Goal: Find specific page/section: Find specific page/section

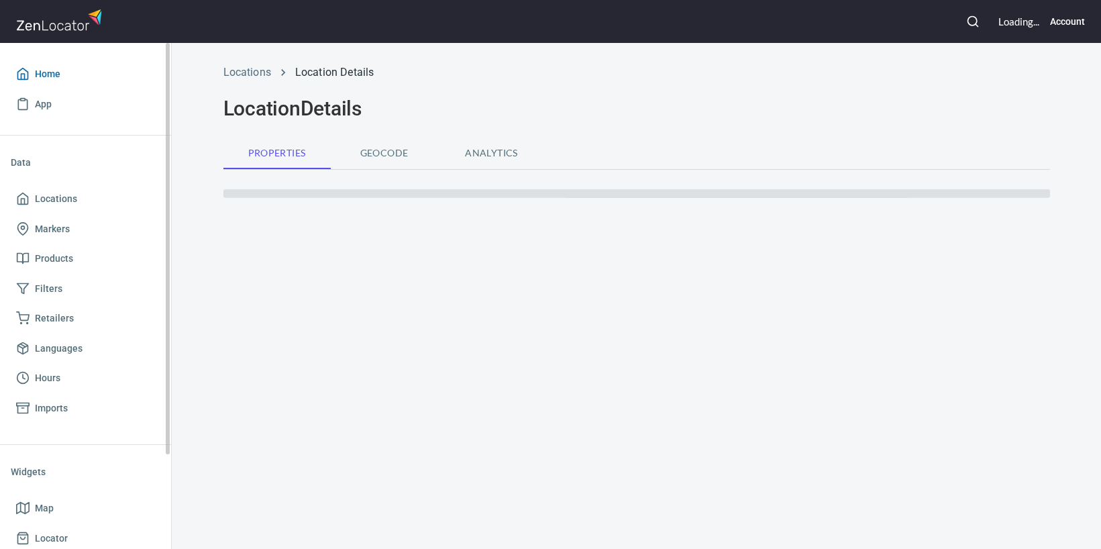
click at [84, 74] on span "Home" at bounding box center [85, 74] width 139 height 17
click at [78, 70] on span "Home" at bounding box center [85, 74] width 139 height 17
click at [78, 70] on span "Home" at bounding box center [85, 73] width 139 height 17
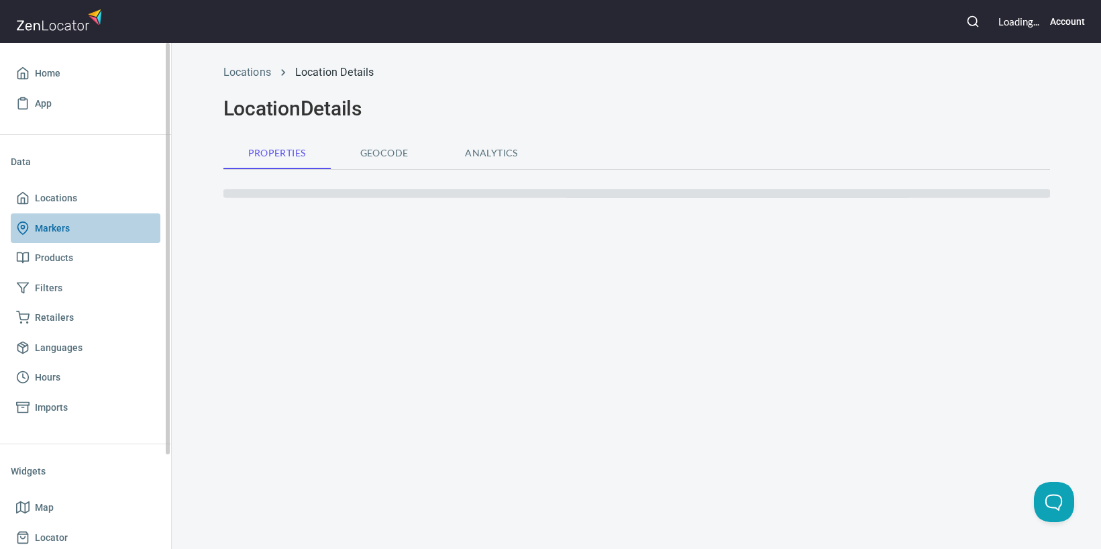
click at [91, 217] on link "Markers" at bounding box center [86, 228] width 150 height 30
click at [79, 202] on span "Locations" at bounding box center [85, 198] width 139 height 17
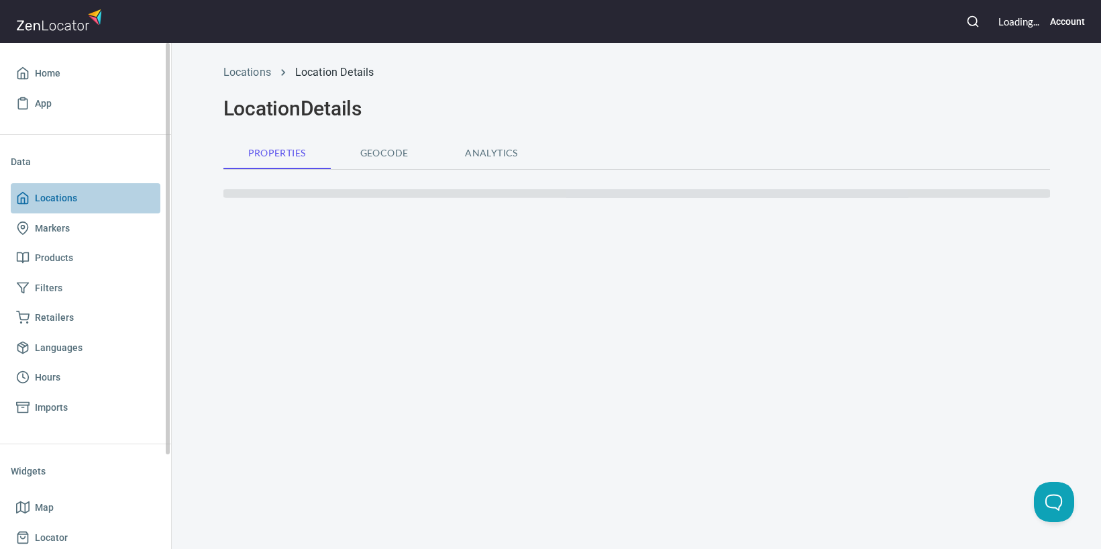
click at [79, 202] on span "Locations" at bounding box center [85, 198] width 139 height 17
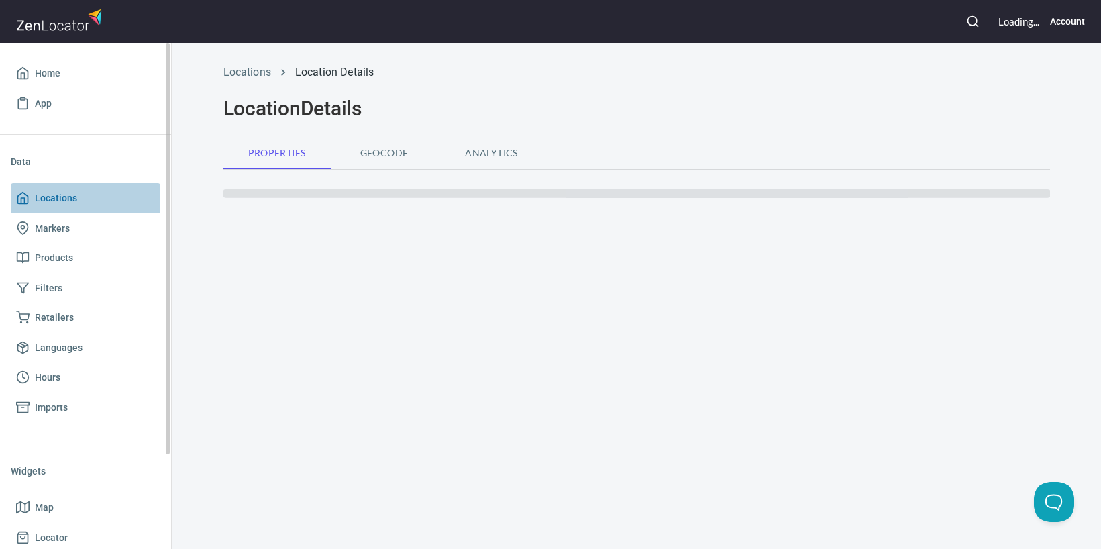
click at [79, 202] on span "Locations" at bounding box center [85, 198] width 139 height 17
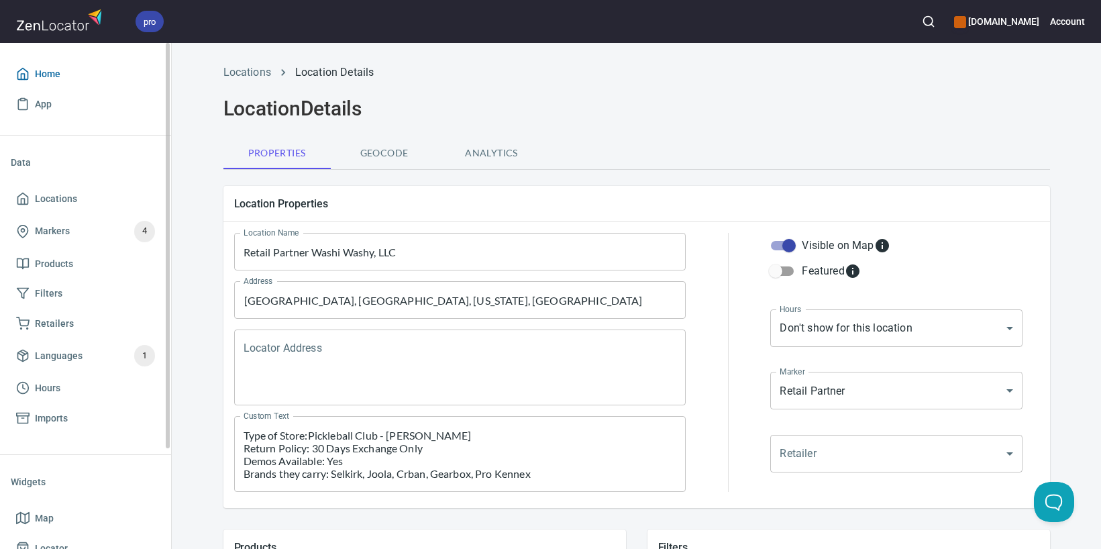
click at [76, 74] on span "Home" at bounding box center [85, 74] width 139 height 17
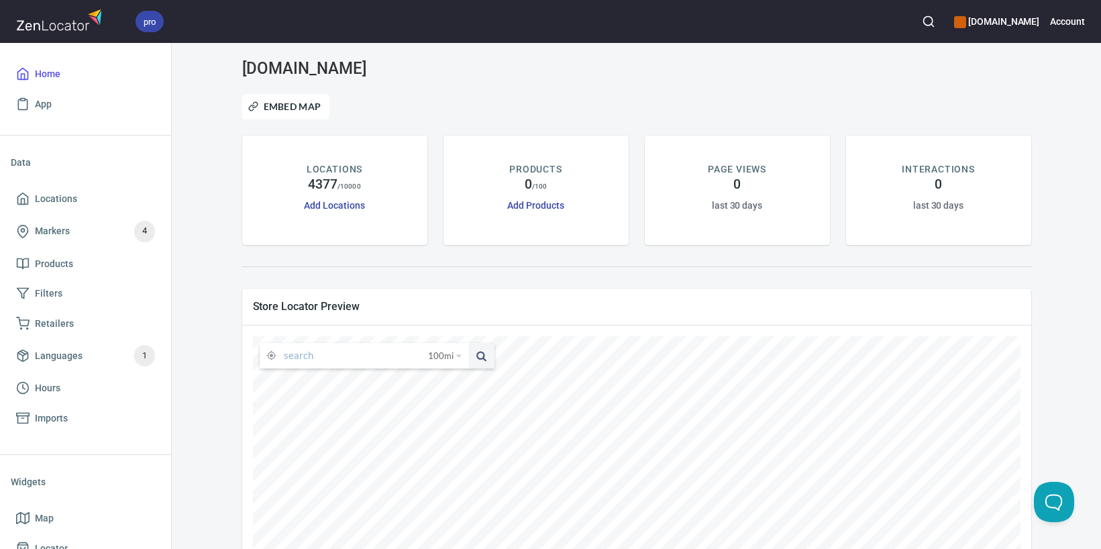
click at [302, 360] on input "text" at bounding box center [356, 355] width 144 height 25
click at [469, 343] on button at bounding box center [481, 355] width 25 height 25
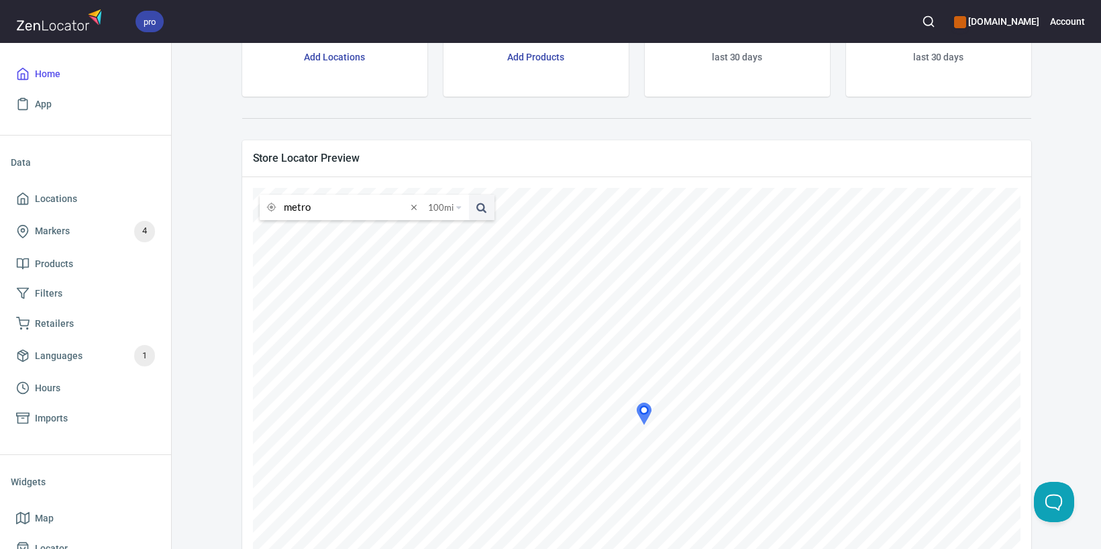
scroll to position [153, 0]
click at [342, 202] on input "metro" at bounding box center [345, 202] width 123 height 25
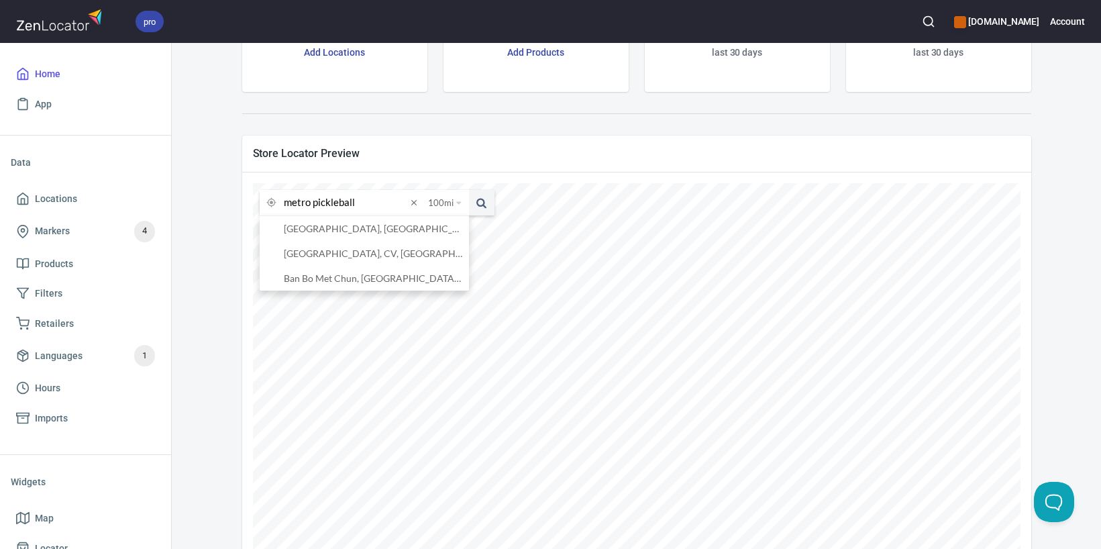
type input "metro pickleball"
click at [469, 190] on button at bounding box center [481, 202] width 25 height 25
